Goal: Task Accomplishment & Management: Manage account settings

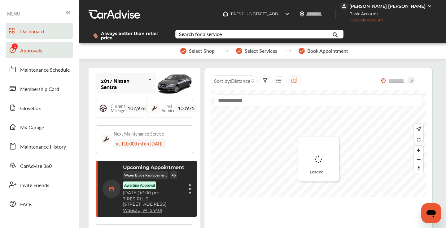
click at [38, 52] on span "Approvals" at bounding box center [31, 51] width 22 height 8
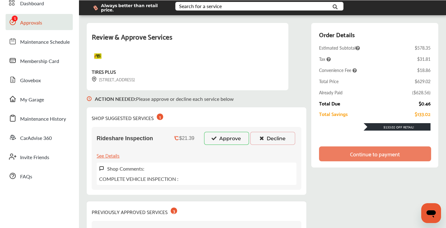
scroll to position [29, 0]
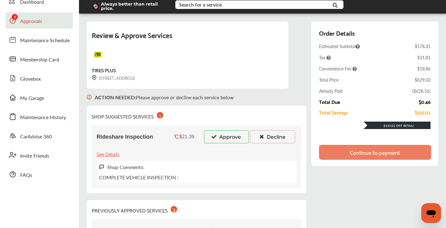
click at [221, 137] on button "Approve" at bounding box center [226, 136] width 45 height 13
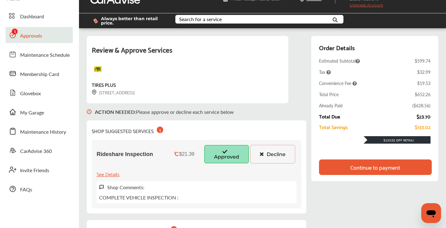
scroll to position [0, 0]
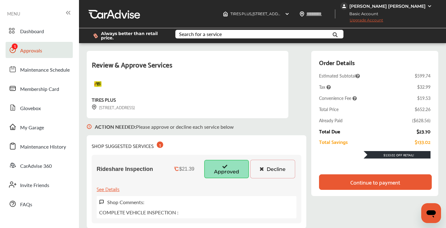
click at [383, 20] on span "Upgrade Account" at bounding box center [362, 22] width 43 height 8
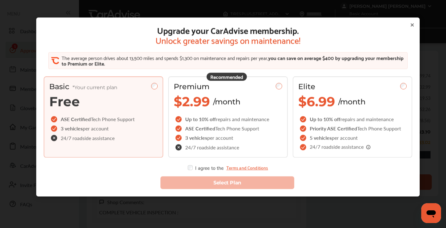
click at [412, 25] on icon at bounding box center [412, 25] width 2 height 2
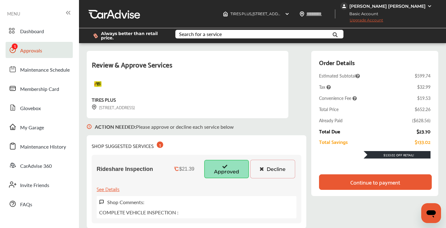
click at [383, 21] on span "Upgrade Account" at bounding box center [362, 22] width 43 height 8
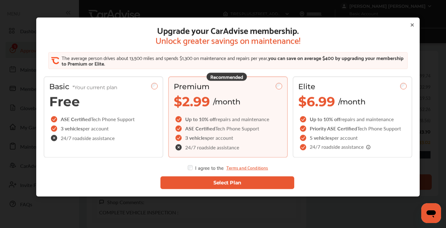
click at [196, 184] on button "Select Plan" at bounding box center [228, 182] width 134 height 13
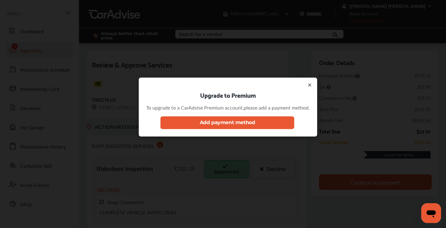
click at [310, 84] on icon at bounding box center [310, 85] width 2 height 2
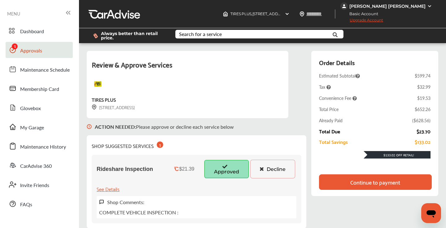
click at [427, 6] on img at bounding box center [429, 6] width 5 height 5
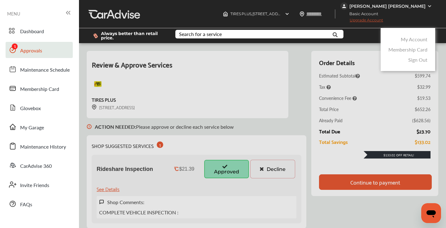
click at [409, 40] on link "My Account" at bounding box center [414, 39] width 27 height 7
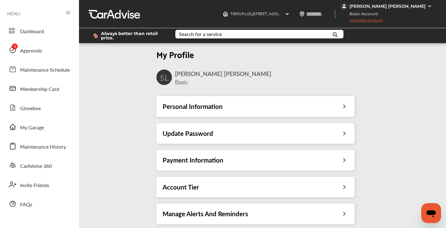
click at [216, 164] on h3 "Payment Information" at bounding box center [193, 160] width 61 height 8
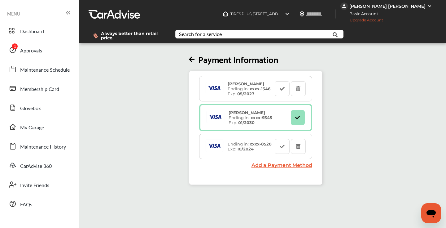
click at [383, 21] on span "Upgrade Account" at bounding box center [362, 22] width 43 height 8
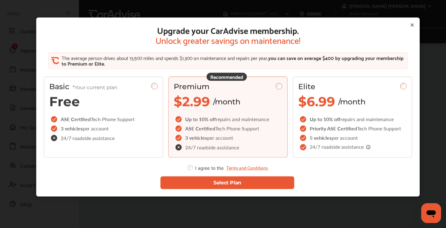
click at [218, 183] on button "Select Plan" at bounding box center [228, 182] width 134 height 13
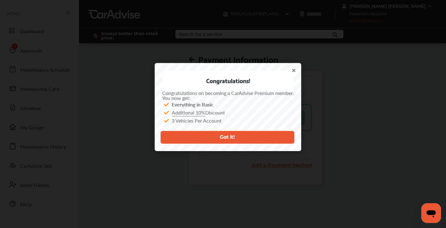
click at [273, 135] on button "Got it!" at bounding box center [228, 137] width 134 height 13
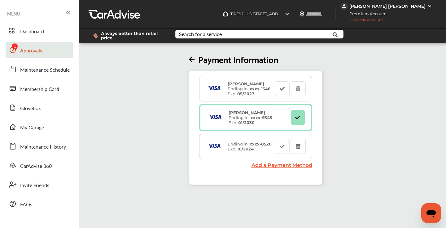
click at [36, 53] on span "Approvals" at bounding box center [31, 51] width 22 height 8
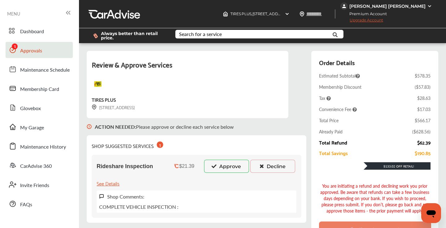
click at [222, 168] on button "Approve" at bounding box center [226, 166] width 45 height 13
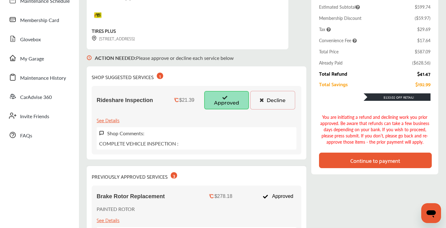
scroll to position [71, 0]
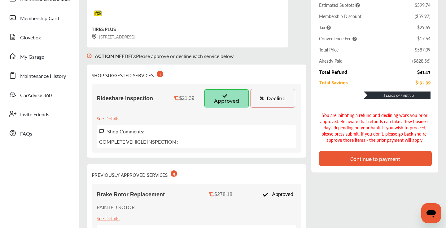
click at [340, 154] on div "Continue to payment" at bounding box center [375, 158] width 113 height 15
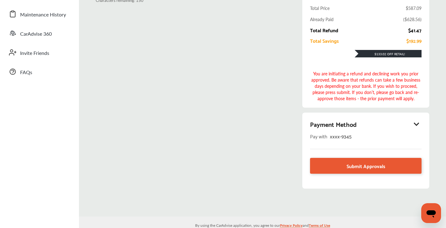
scroll to position [141, 0]
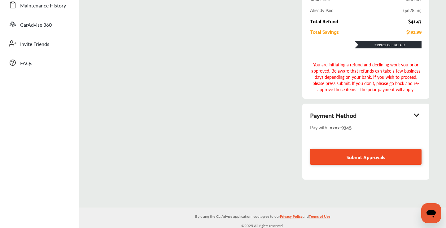
click at [347, 156] on span "Submit Approvals" at bounding box center [366, 156] width 39 height 8
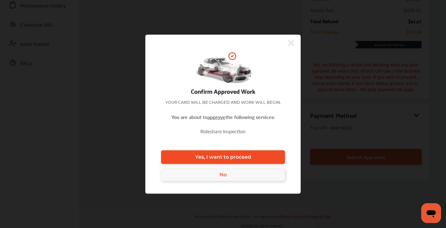
click at [247, 158] on span "Yes, I want to proceed" at bounding box center [223, 157] width 56 height 6
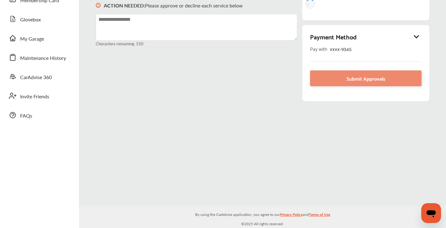
scroll to position [88, 0]
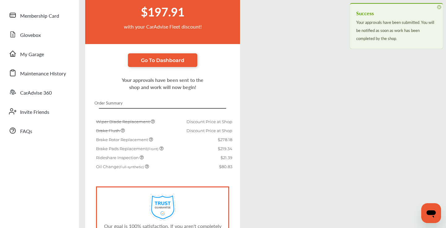
scroll to position [73, 0]
